Goal: Information Seeking & Learning: Learn about a topic

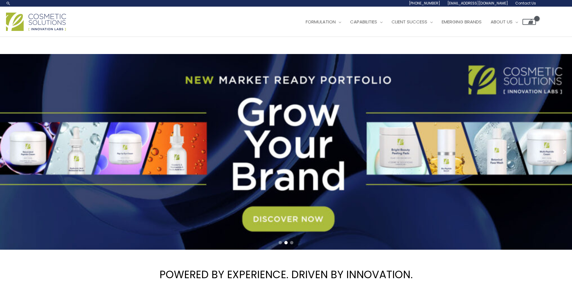
click at [8, 151] on circle "Previous slide" at bounding box center [8, 152] width 8 height 8
click at [5, 149] on circle "Previous slide" at bounding box center [8, 152] width 8 height 8
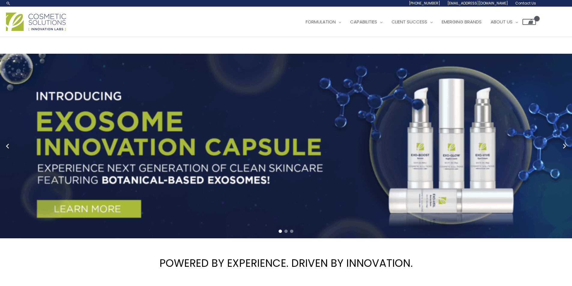
click at [80, 168] on link "1 / 3" at bounding box center [288, 146] width 576 height 185
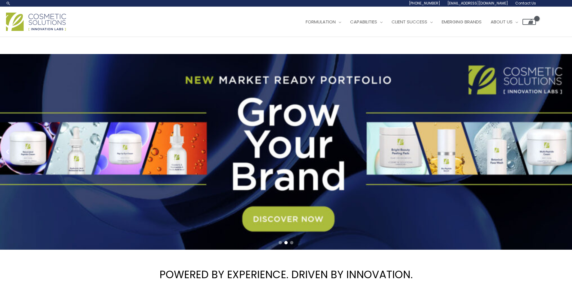
click at [566, 149] on icon "Next slide" at bounding box center [564, 151] width 3 height 5
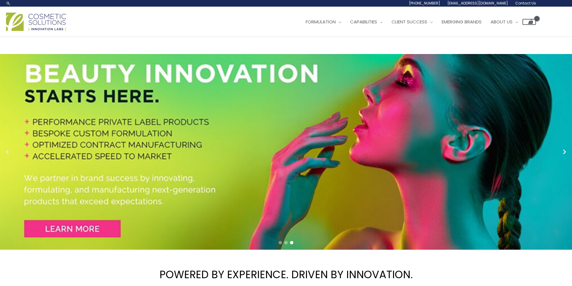
click at [8, 154] on circle "Previous slide" at bounding box center [8, 152] width 8 height 8
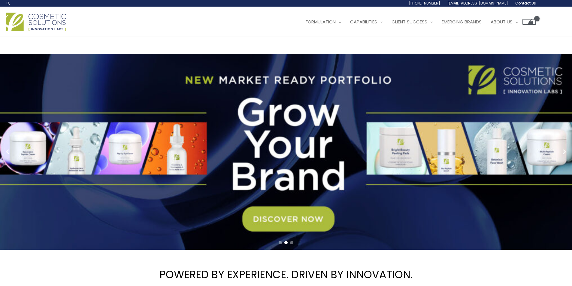
click at [95, 156] on link "2 / 3" at bounding box center [288, 152] width 576 height 196
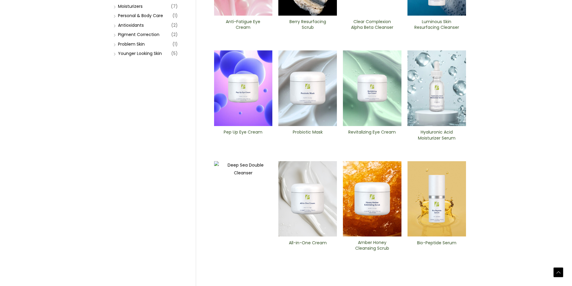
scroll to position [180, 0]
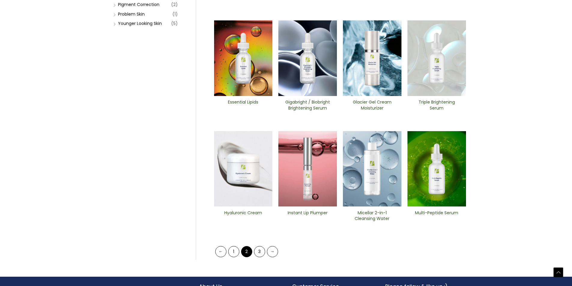
scroll to position [210, 0]
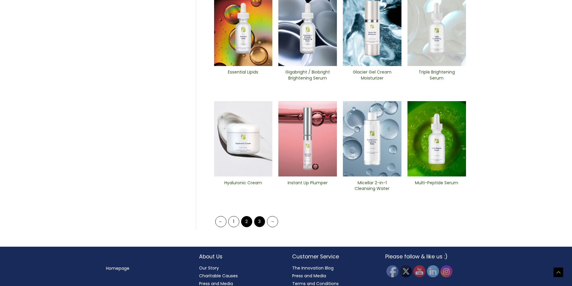
click at [261, 220] on link "3" at bounding box center [259, 221] width 11 height 11
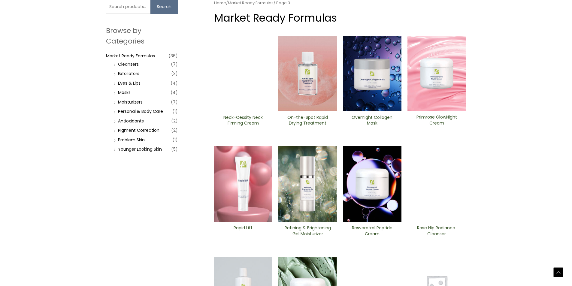
scroll to position [180, 0]
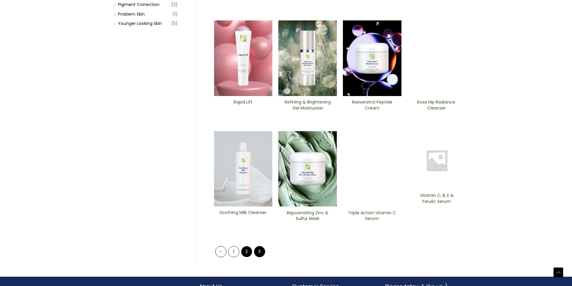
click at [248, 252] on link "2" at bounding box center [246, 251] width 11 height 11
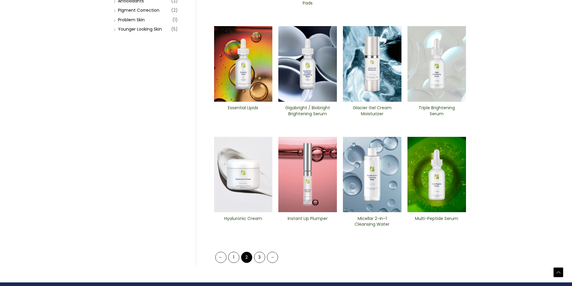
scroll to position [180, 0]
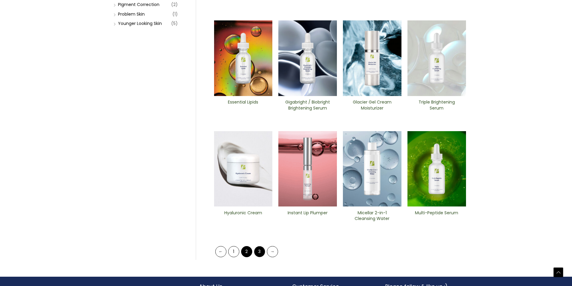
click at [264, 249] on link "3" at bounding box center [259, 251] width 11 height 11
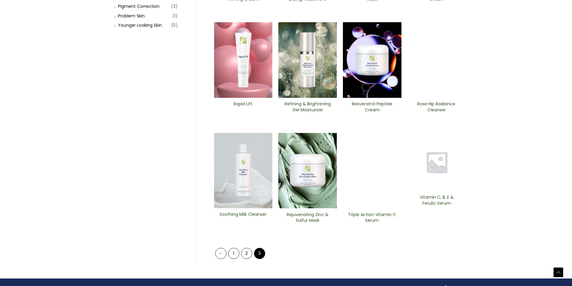
scroll to position [195, 0]
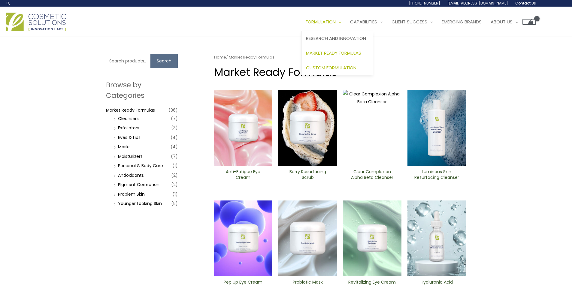
click at [331, 64] on link "Custom Formulation" at bounding box center [336, 67] width 71 height 15
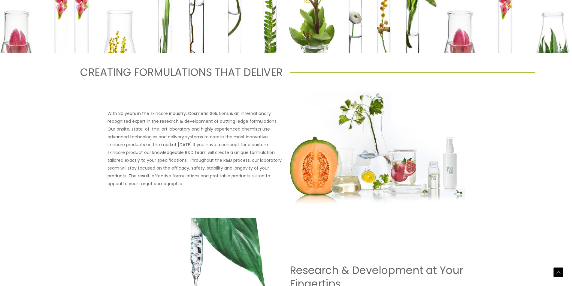
scroll to position [210, 0]
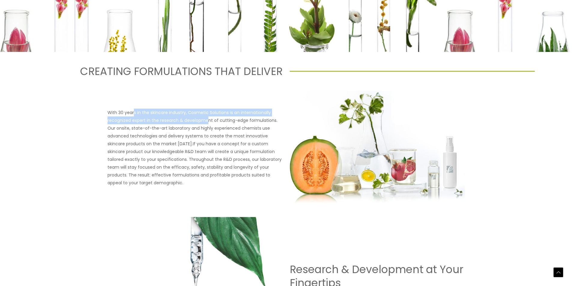
drag, startPoint x: 134, startPoint y: 113, endPoint x: 206, endPoint y: 123, distance: 73.1
click at [206, 123] on p "With 30 years in the skincare industry, Cosmetic Solutions is an internationall…" at bounding box center [194, 148] width 175 height 78
click at [172, 174] on p "With 30 years in the skincare industry, Cosmetic Solutions is an internationall…" at bounding box center [194, 148] width 175 height 78
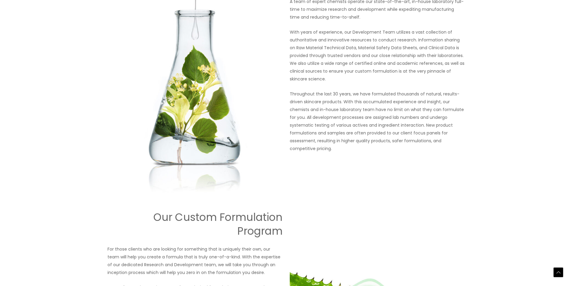
scroll to position [540, 0]
